Goal: Task Accomplishment & Management: Use online tool/utility

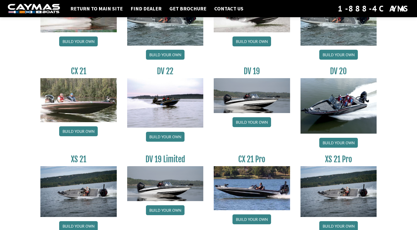
scroll to position [599, 0]
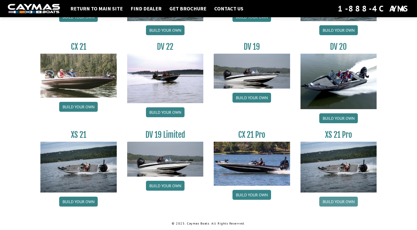
click at [343, 201] on link "Build your own" at bounding box center [338, 202] width 39 height 10
click at [342, 200] on link "Build your own" at bounding box center [338, 202] width 39 height 10
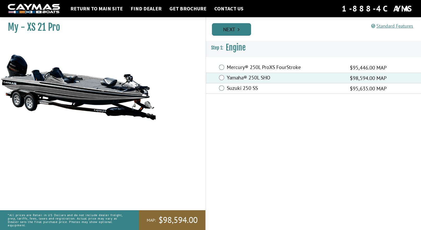
click at [243, 30] on link "Next" at bounding box center [231, 29] width 39 height 13
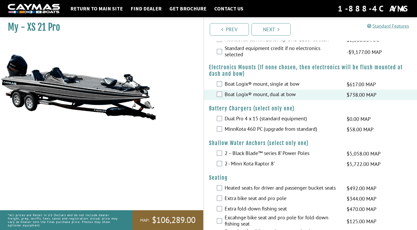
scroll to position [339, 0]
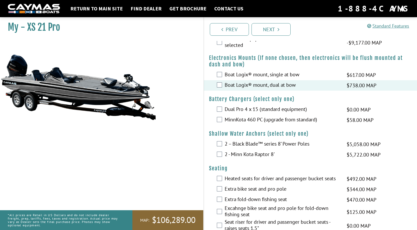
click at [222, 119] on div "MinnKota 460 PC (upgrade from standard) $58.00 MAP $69.00 MSRP" at bounding box center [310, 120] width 213 height 10
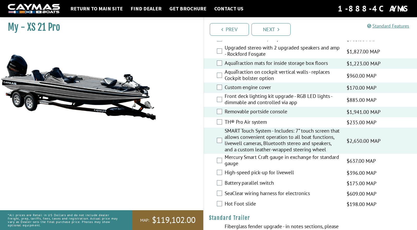
scroll to position [626, 0]
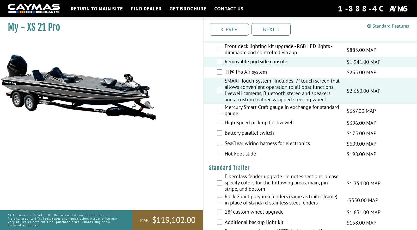
click at [220, 149] on div "SeaClear wiring harness for electronics $609.00 MAP $719.00 MSRP" at bounding box center [310, 144] width 213 height 10
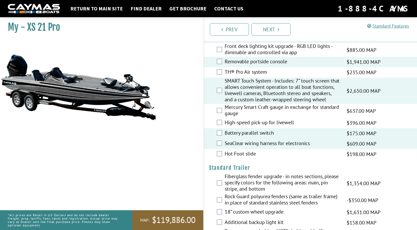
click at [223, 128] on div "High-speed pick-up for livewell $396.00 MAP $468.00 MSRP" at bounding box center [310, 123] width 213 height 10
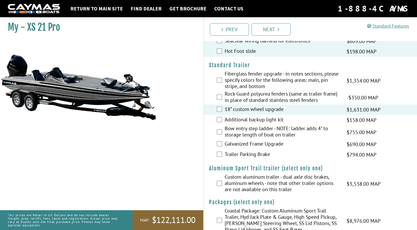
scroll to position [749, 0]
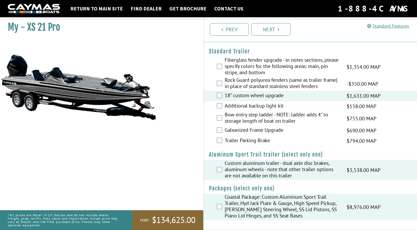
click at [220, 175] on div "Custom aluminum trailer - dual axle disc brakes, aluminum wheels - note that ot…" at bounding box center [310, 170] width 213 height 20
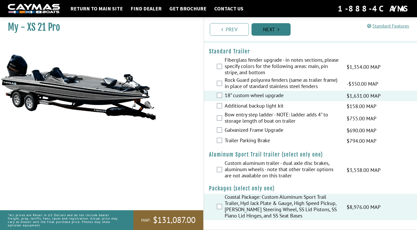
click at [262, 31] on link "Next" at bounding box center [271, 29] width 39 height 13
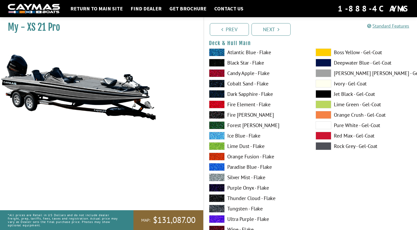
scroll to position [0, 0]
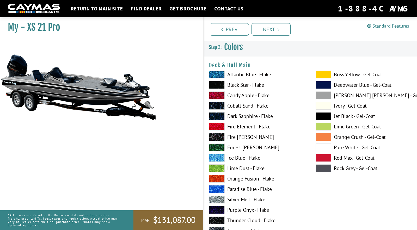
click at [222, 95] on span at bounding box center [217, 96] width 16 height 8
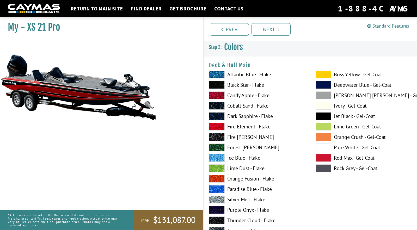
click at [217, 127] on span at bounding box center [217, 127] width 16 height 8
click at [215, 178] on span at bounding box center [217, 179] width 16 height 8
drag, startPoint x: 217, startPoint y: 191, endPoint x: 217, endPoint y: 187, distance: 3.1
click at [217, 187] on span at bounding box center [217, 189] width 16 height 8
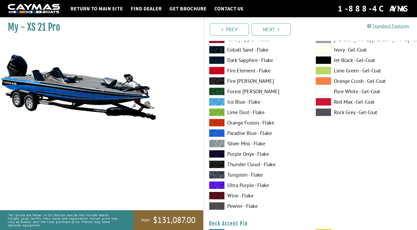
scroll to position [287, 0]
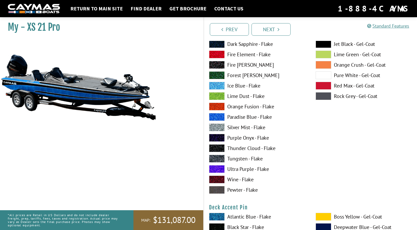
click at [210, 180] on span at bounding box center [217, 180] width 16 height 8
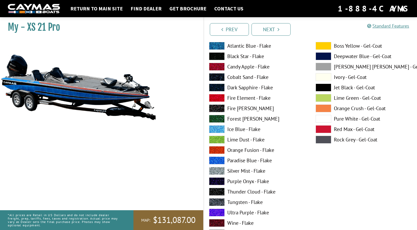
scroll to position [0, 0]
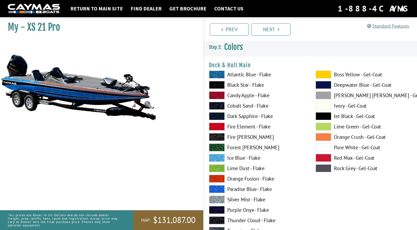
click at [217, 146] on span at bounding box center [217, 148] width 16 height 8
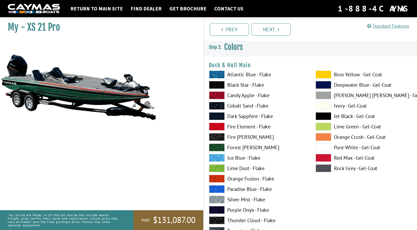
click at [215, 135] on span at bounding box center [217, 137] width 16 height 8
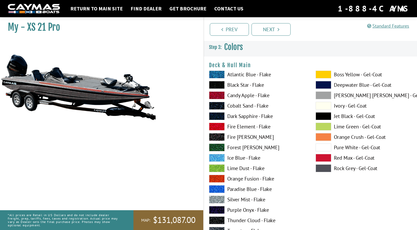
click at [219, 118] on span at bounding box center [217, 116] width 16 height 8
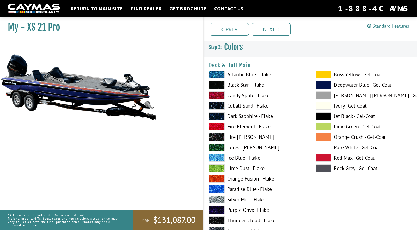
click at [216, 84] on span at bounding box center [217, 85] width 16 height 8
click at [218, 96] on span at bounding box center [217, 96] width 16 height 8
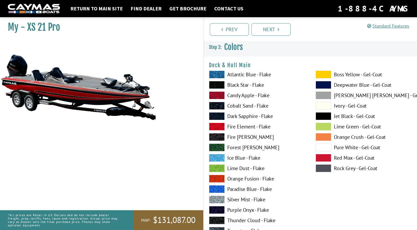
click at [321, 146] on span at bounding box center [324, 148] width 16 height 8
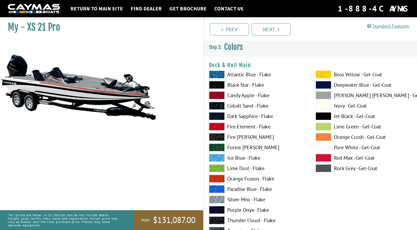
click at [329, 138] on span at bounding box center [324, 137] width 16 height 8
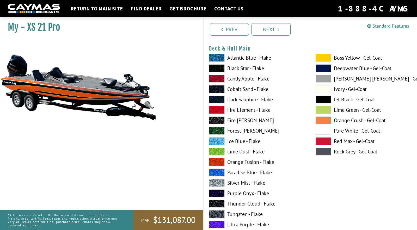
scroll to position [26, 0]
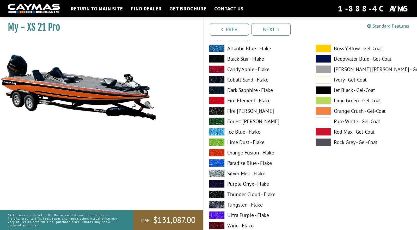
click at [220, 183] on span at bounding box center [217, 184] width 16 height 8
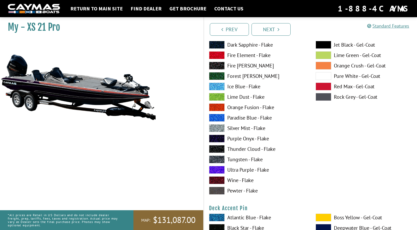
scroll to position [287, 0]
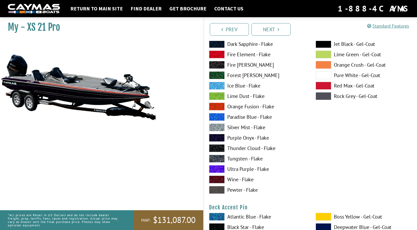
click at [214, 106] on span at bounding box center [217, 107] width 16 height 8
click at [219, 127] on span at bounding box center [217, 128] width 16 height 8
click at [220, 76] on span at bounding box center [217, 75] width 16 height 8
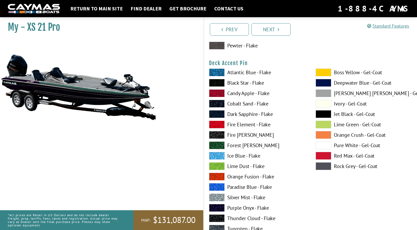
scroll to position [391, 0]
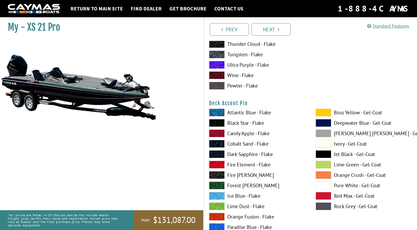
click at [212, 196] on span at bounding box center [217, 196] width 16 height 8
click at [213, 166] on span at bounding box center [217, 165] width 16 height 8
click at [215, 133] on span at bounding box center [217, 134] width 16 height 8
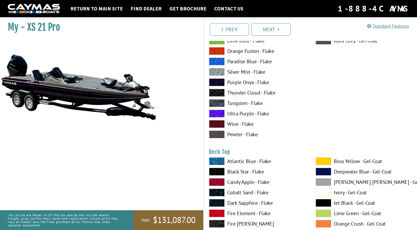
scroll to position [600, 0]
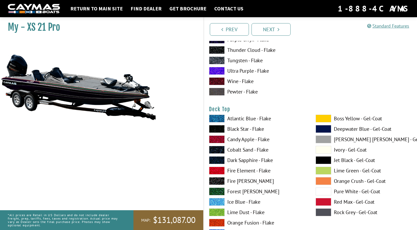
click at [213, 169] on span at bounding box center [217, 171] width 16 height 8
click at [214, 213] on span at bounding box center [217, 213] width 16 height 8
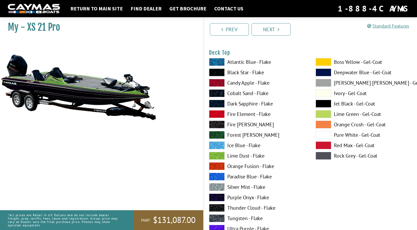
scroll to position [704, 0]
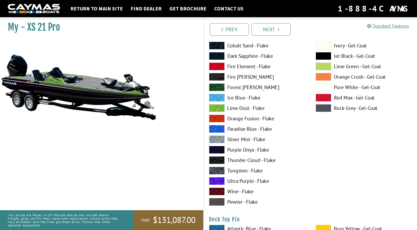
click at [217, 181] on span at bounding box center [217, 181] width 16 height 8
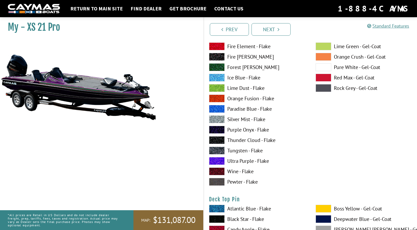
scroll to position [782, 0]
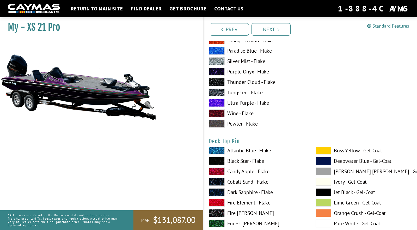
click at [217, 203] on span at bounding box center [217, 203] width 16 height 8
click at [214, 159] on span at bounding box center [217, 161] width 16 height 8
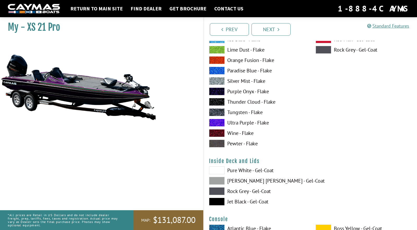
scroll to position [1017, 0]
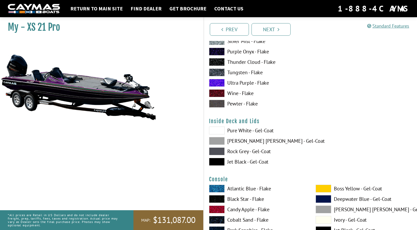
click at [217, 152] on span at bounding box center [217, 152] width 16 height 8
click at [216, 163] on span at bounding box center [217, 162] width 16 height 8
click at [220, 128] on span at bounding box center [217, 131] width 16 height 8
click at [217, 141] on span at bounding box center [217, 141] width 16 height 8
click at [217, 153] on span at bounding box center [217, 152] width 16 height 8
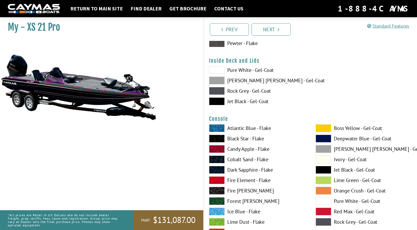
scroll to position [1121, 0]
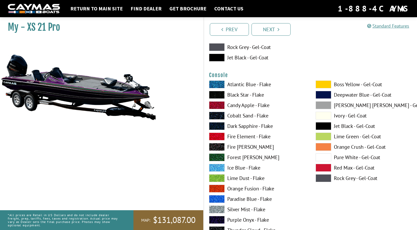
click at [216, 169] on span at bounding box center [217, 168] width 16 height 8
click at [211, 217] on span at bounding box center [217, 220] width 16 height 8
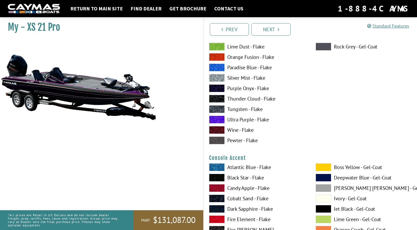
scroll to position [1278, 0]
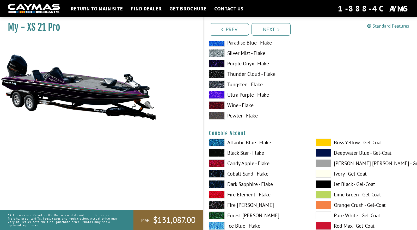
click at [221, 166] on span at bounding box center [217, 164] width 16 height 8
click at [213, 215] on span at bounding box center [217, 216] width 16 height 8
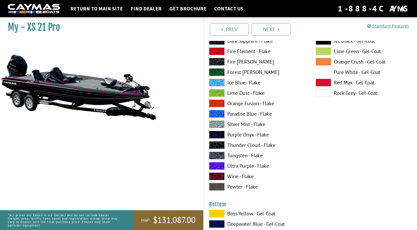
scroll to position [1721, 0]
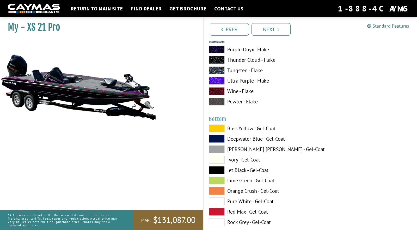
click at [221, 182] on span at bounding box center [217, 181] width 16 height 8
click at [219, 140] on span at bounding box center [217, 139] width 16 height 8
click at [217, 128] on span at bounding box center [217, 129] width 16 height 8
click at [218, 211] on span at bounding box center [217, 212] width 16 height 8
click at [217, 199] on span at bounding box center [217, 202] width 16 height 8
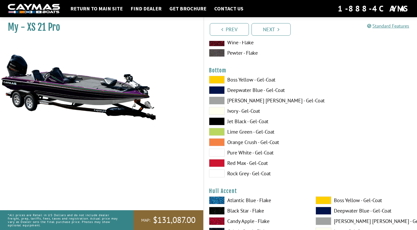
scroll to position [1825, 0]
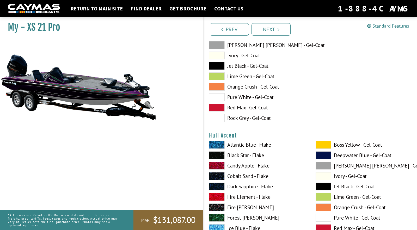
click at [222, 196] on span at bounding box center [217, 197] width 16 height 8
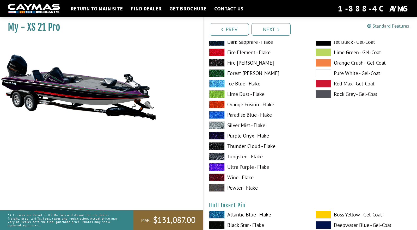
scroll to position [2451, 0]
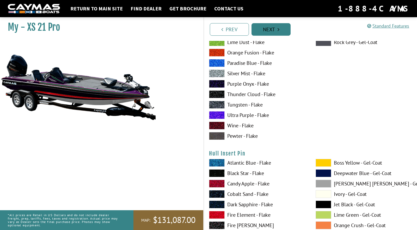
click at [273, 25] on link "Next" at bounding box center [271, 29] width 39 height 13
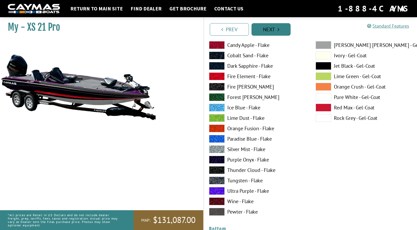
click at [275, 28] on link "Next" at bounding box center [271, 29] width 39 height 13
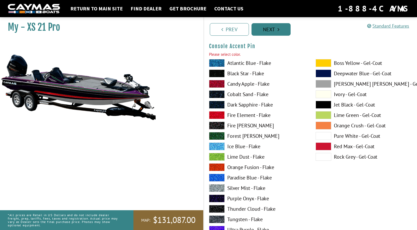
scroll to position [1579, 0]
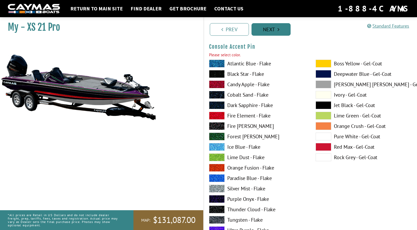
click at [275, 30] on link "Next" at bounding box center [271, 29] width 39 height 13
click at [217, 188] on span at bounding box center [217, 189] width 16 height 8
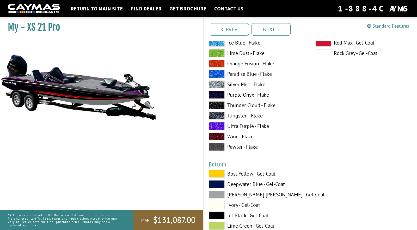
scroll to position [1709, 0]
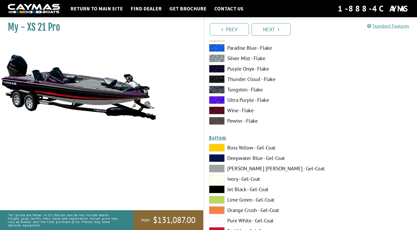
click at [216, 200] on span at bounding box center [217, 200] width 16 height 8
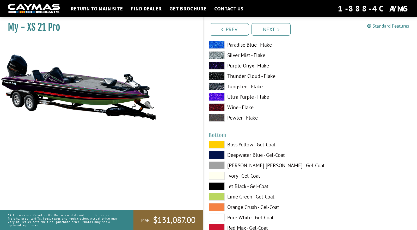
scroll to position [1839, 0]
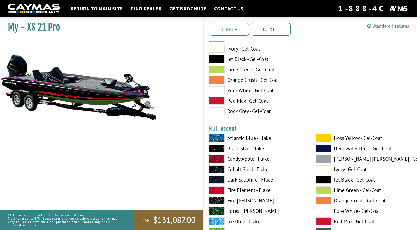
click at [216, 212] on span at bounding box center [217, 211] width 16 height 8
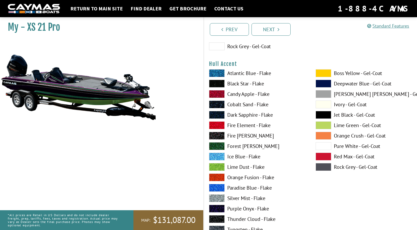
scroll to position [1944, 0]
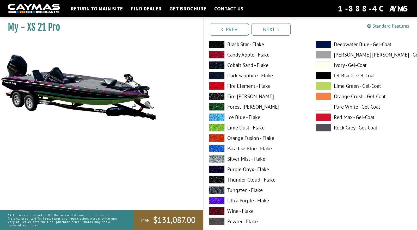
click at [222, 210] on span at bounding box center [217, 211] width 16 height 8
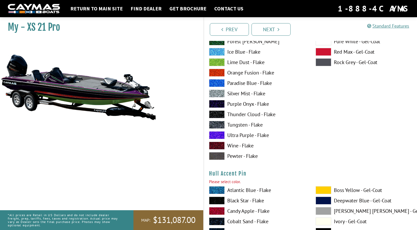
scroll to position [2100, 0]
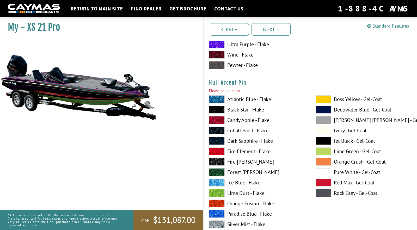
click at [215, 209] on div "Atlantic Blue - Flake Black Star - Flake Candy Apple - Flake Cobalt Sand - Flak…" at bounding box center [257, 194] width 107 height 198
click at [216, 209] on div "Atlantic Blue - Flake Black Star - Flake Candy Apple - Flake Cobalt Sand - Flak…" at bounding box center [257, 194] width 107 height 198
click at [276, 31] on link "Next" at bounding box center [271, 29] width 39 height 13
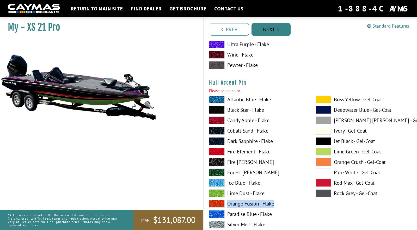
scroll to position [2129, 0]
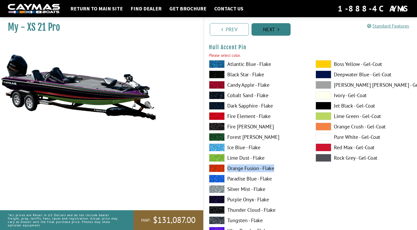
click at [277, 28] on link "Next" at bounding box center [271, 29] width 39 height 13
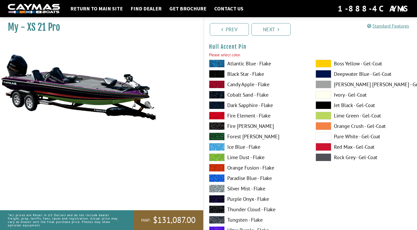
click at [220, 199] on span at bounding box center [217, 199] width 16 height 8
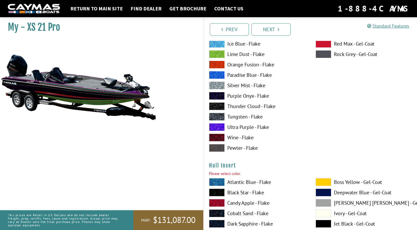
scroll to position [2233, 0]
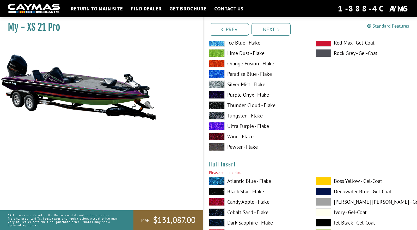
click at [217, 192] on span at bounding box center [217, 192] width 16 height 8
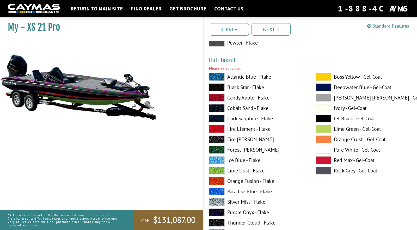
click at [221, 202] on span at bounding box center [217, 202] width 16 height 8
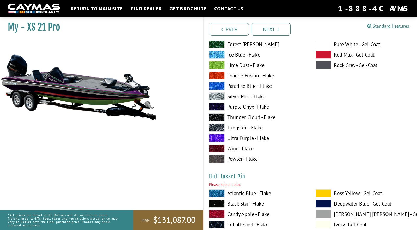
scroll to position [2468, 0]
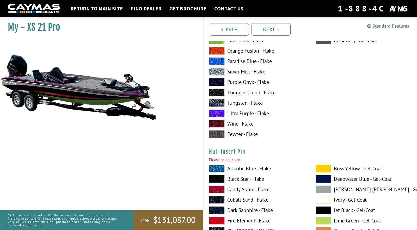
click at [221, 212] on span at bounding box center [217, 210] width 16 height 8
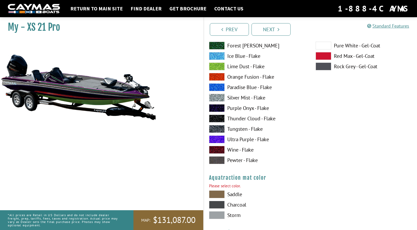
scroll to position [2702, 0]
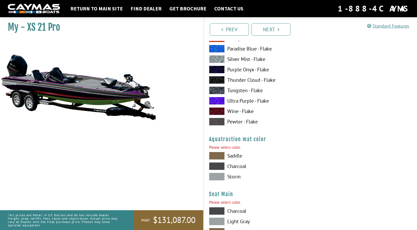
click at [219, 210] on span at bounding box center [217, 211] width 16 height 8
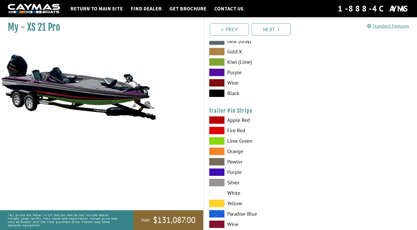
scroll to position [2993, 0]
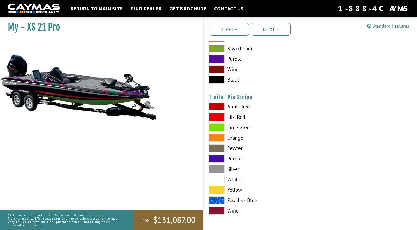
click at [220, 210] on span at bounding box center [217, 211] width 16 height 8
click at [274, 30] on link "Next" at bounding box center [271, 29] width 39 height 13
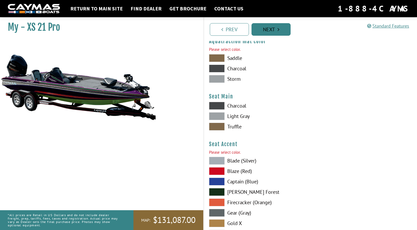
scroll to position [2772, 0]
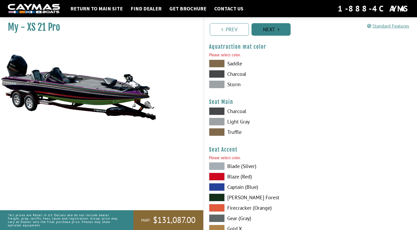
click at [273, 28] on link "Next" at bounding box center [271, 29] width 39 height 13
click at [217, 74] on span at bounding box center [217, 74] width 16 height 8
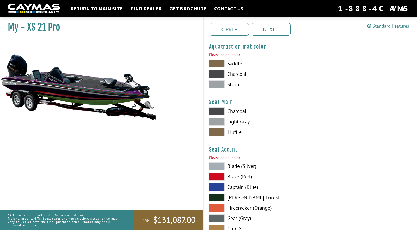
click at [217, 121] on span at bounding box center [217, 122] width 16 height 8
click at [220, 178] on span at bounding box center [217, 177] width 16 height 8
click at [269, 29] on link "Next" at bounding box center [271, 29] width 39 height 13
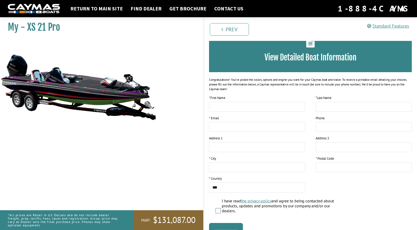
scroll to position [59, 0]
